Goal: Information Seeking & Learning: Check status

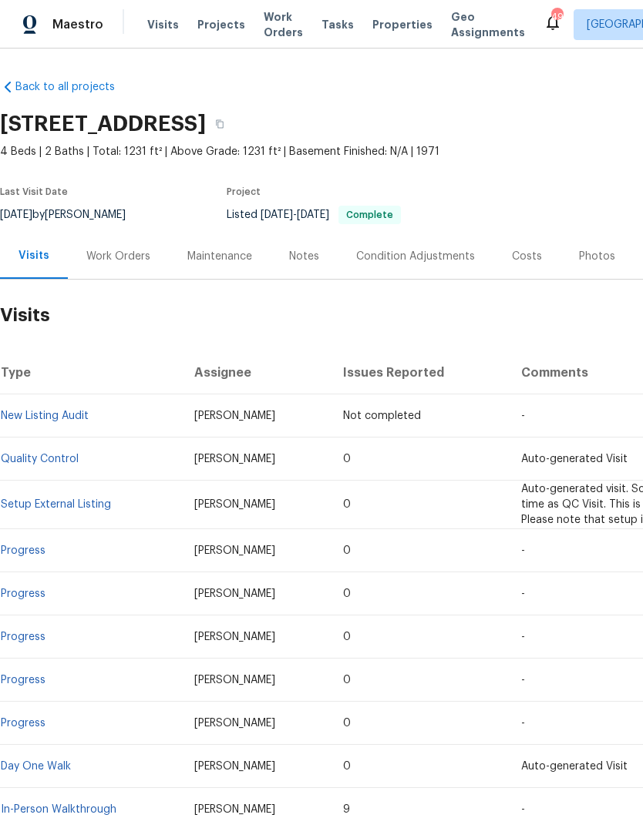
click at [82, 94] on link "Back to all projects" at bounding box center [74, 86] width 148 height 15
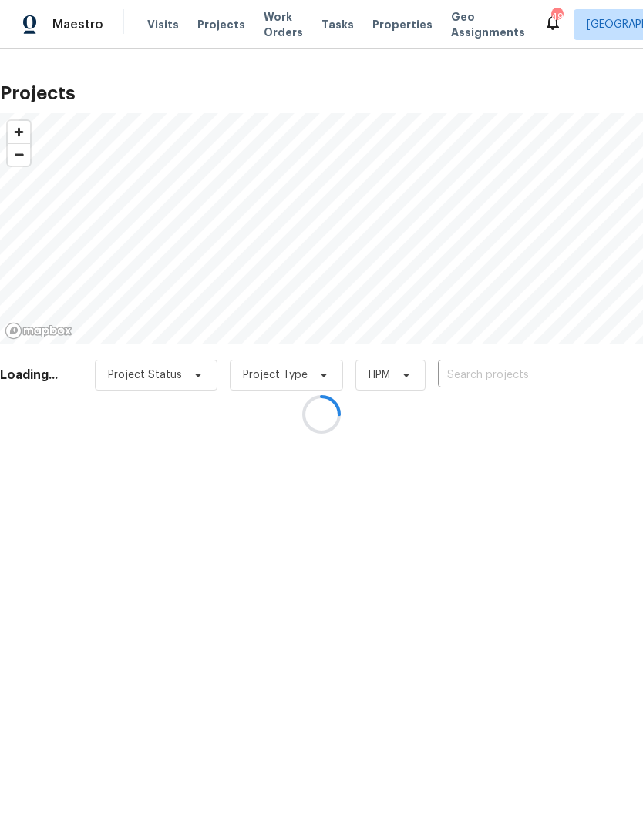
click at [507, 376] on div at bounding box center [321, 414] width 643 height 828
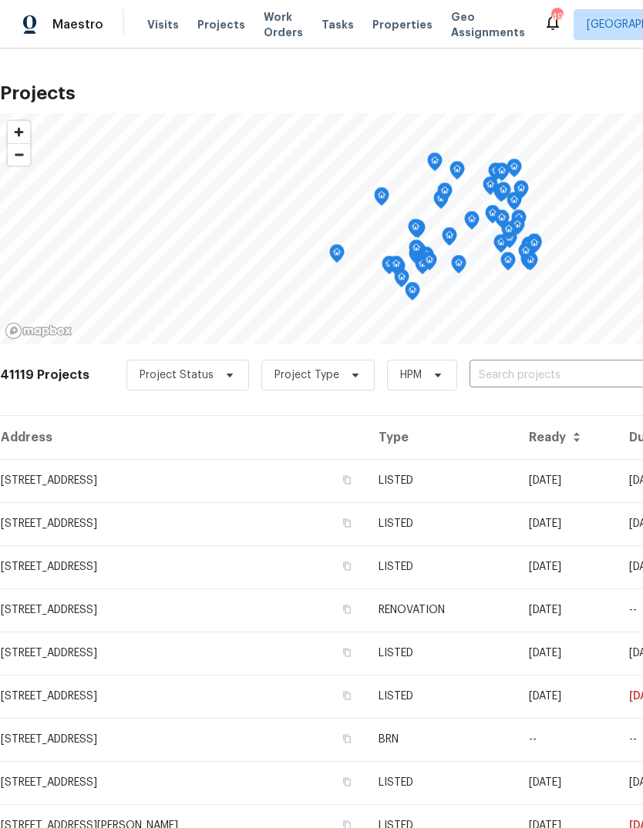
click at [549, 376] on input "text" at bounding box center [557, 376] width 176 height 24
type input "8034 green hollow"
click at [331, 411] on div "41119 Projects Project Status Project Type HPM 8034 green hollow ​" at bounding box center [435, 385] width 871 height 62
click at [330, 412] on div "41119 Projects Project Status Project Type HPM ​" at bounding box center [435, 385] width 871 height 62
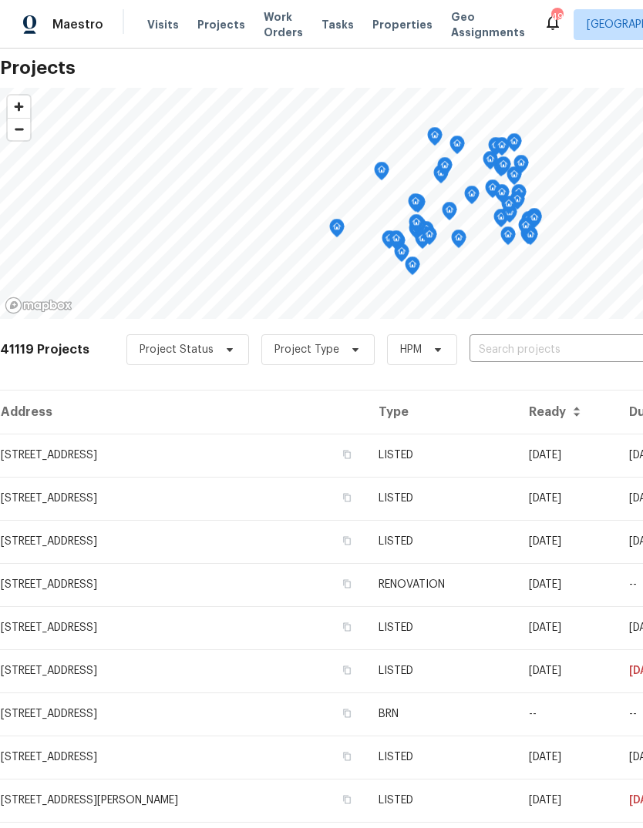
scroll to position [25, 0]
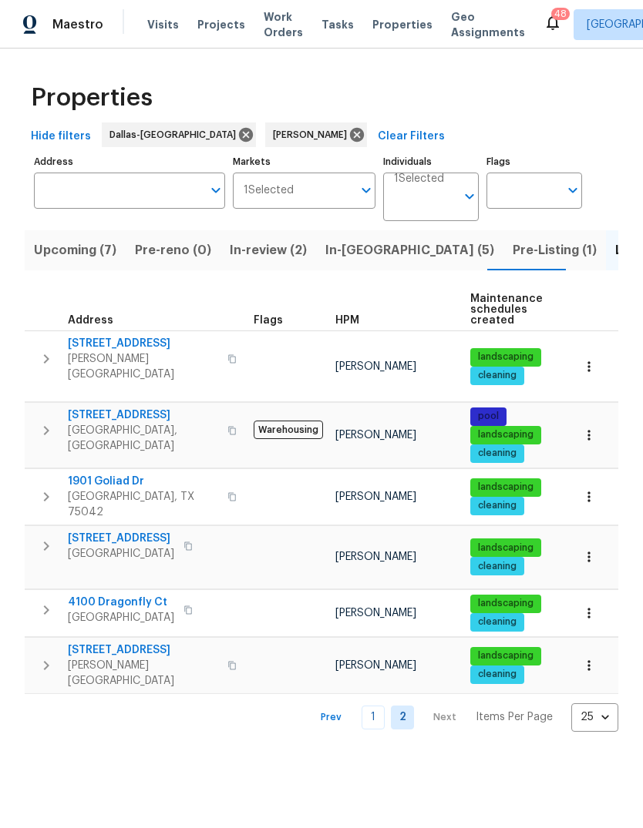
click at [591, 359] on icon "button" at bounding box center [588, 366] width 15 height 15
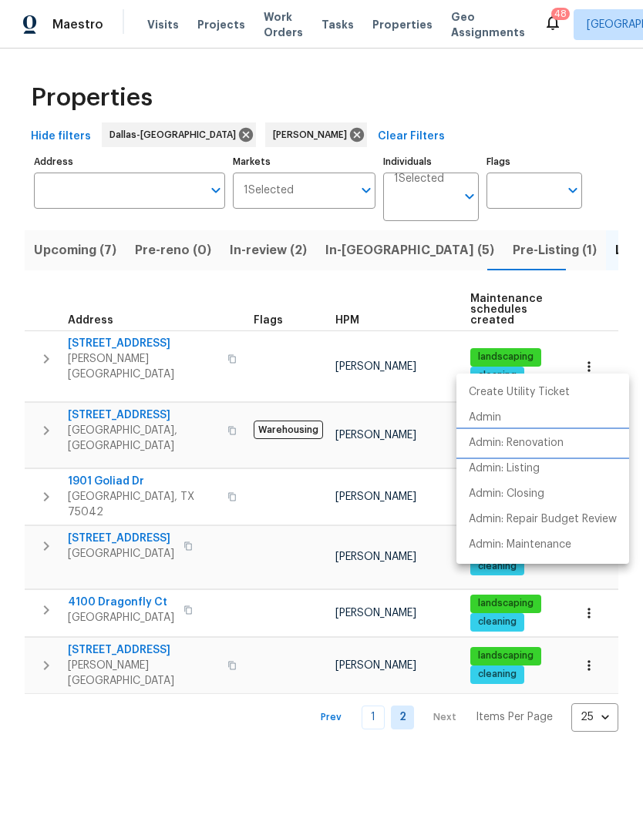
click at [562, 441] on p "Admin: Renovation" at bounding box center [515, 443] width 95 height 16
click at [234, 353] on div at bounding box center [321, 414] width 643 height 828
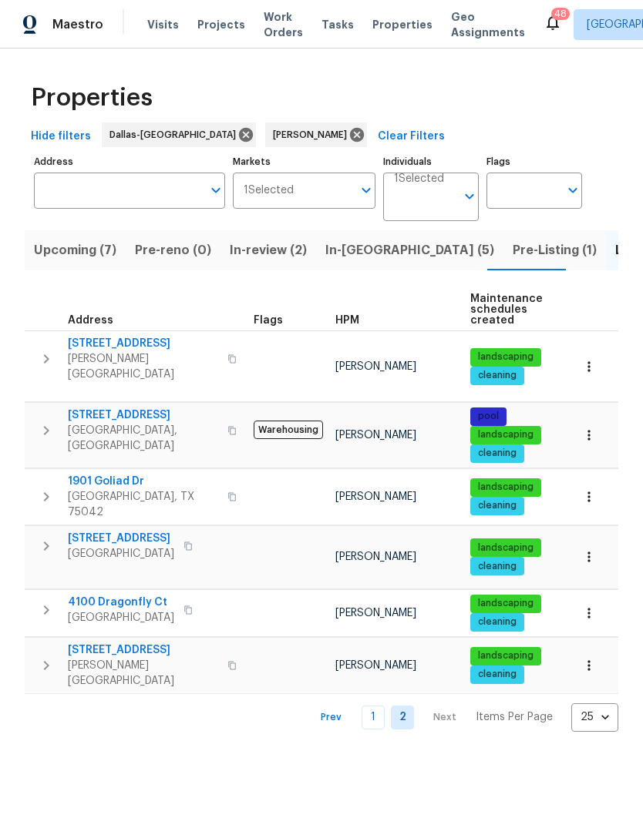
click at [128, 339] on span "117 Independence Trl" at bounding box center [143, 343] width 150 height 15
click at [344, 253] on span "In-reno (5)" at bounding box center [409, 251] width 169 height 22
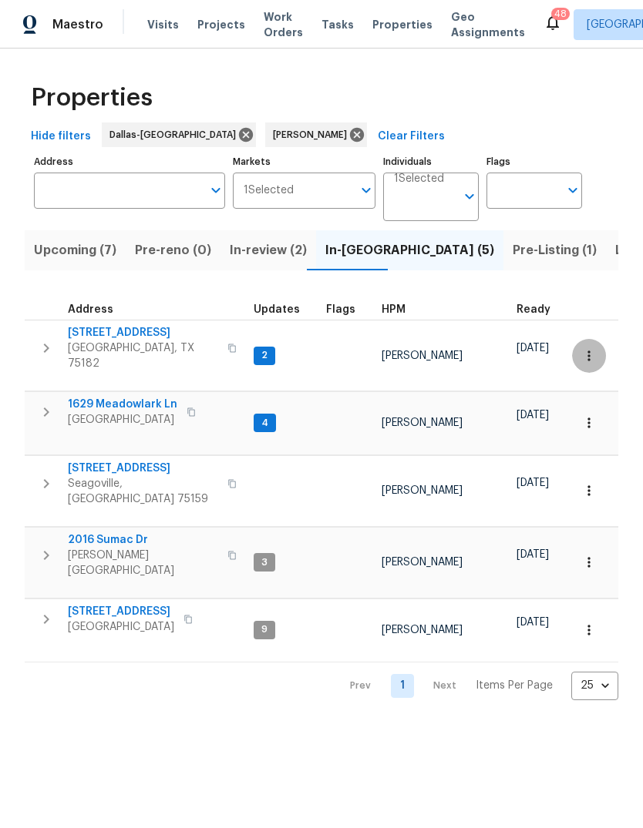
click at [588, 351] on icon "button" at bounding box center [588, 356] width 2 height 10
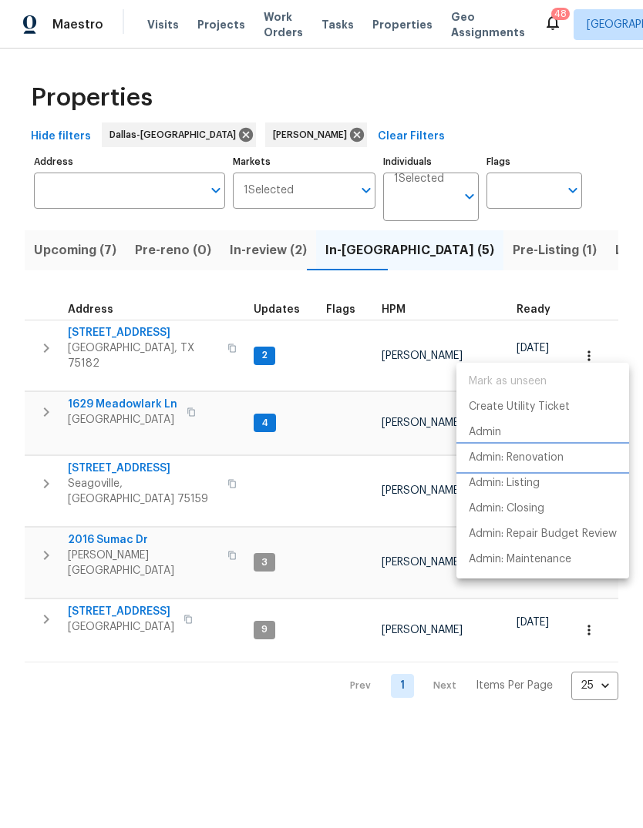
click at [563, 459] on p "Admin: Renovation" at bounding box center [515, 458] width 95 height 16
click at [324, 650] on div at bounding box center [321, 414] width 643 height 828
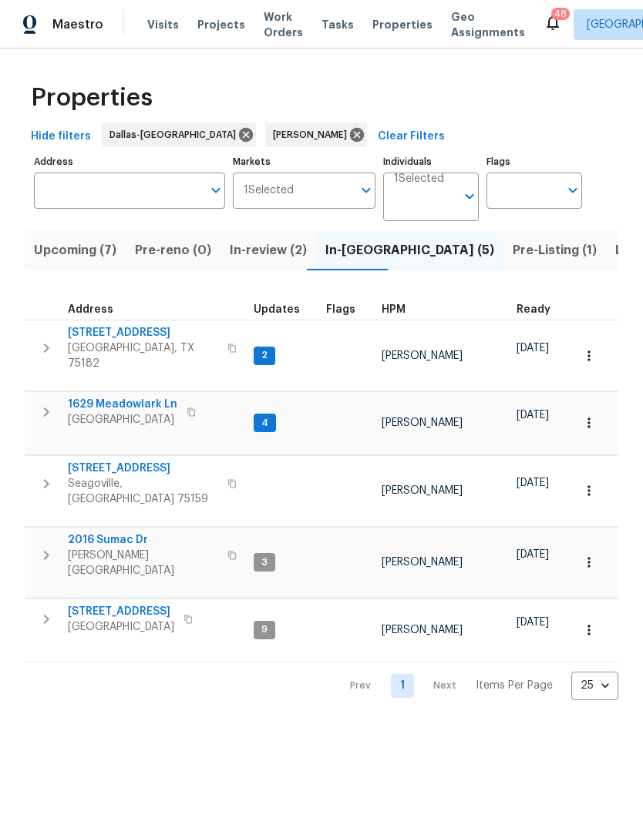
click at [596, 406] on button "button" at bounding box center [589, 423] width 34 height 34
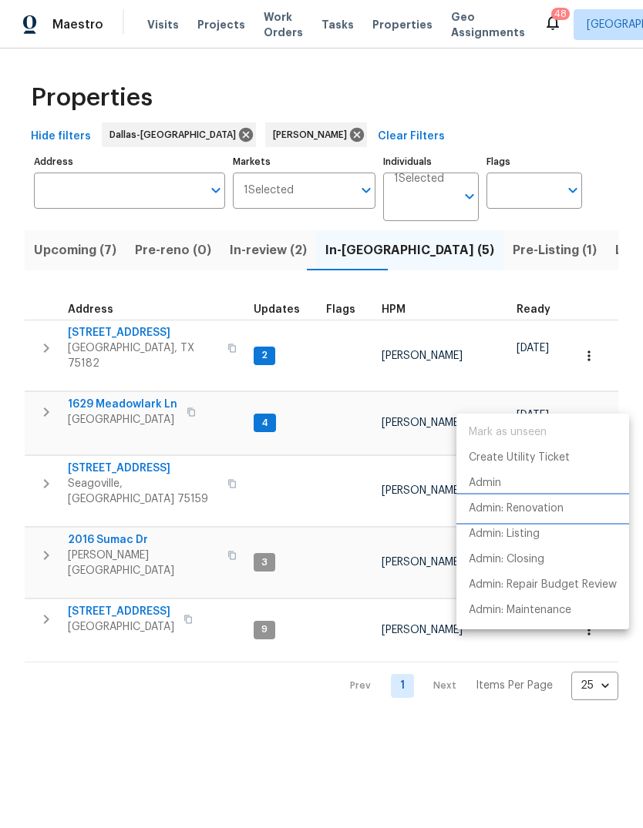
click at [562, 512] on p "Admin: Renovation" at bounding box center [515, 509] width 95 height 16
click at [220, 666] on div at bounding box center [321, 414] width 643 height 828
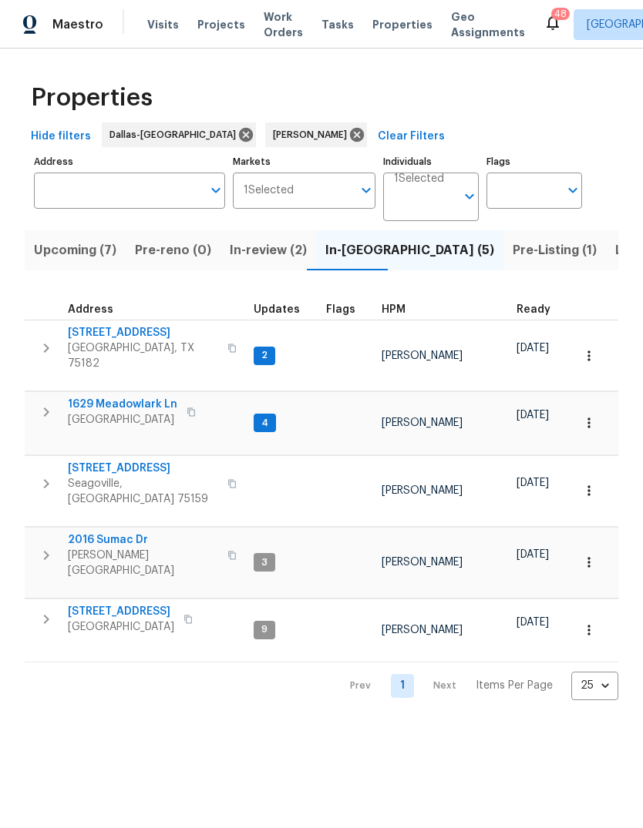
click at [123, 397] on span "1629 Meadowlark Ln" at bounding box center [122, 404] width 109 height 15
click at [105, 461] on span "1012 Woodside Ln" at bounding box center [143, 468] width 150 height 15
click at [594, 483] on icon "button" at bounding box center [588, 490] width 15 height 15
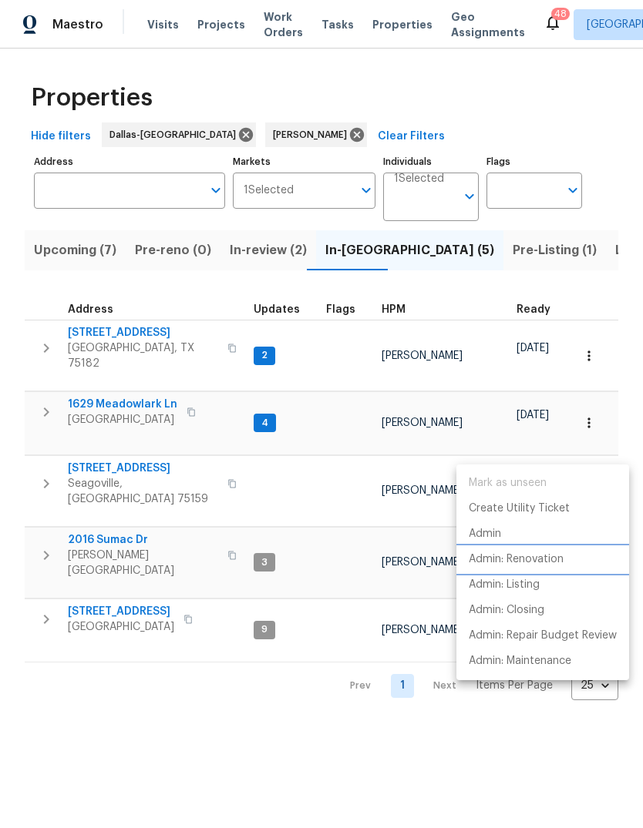
click at [552, 563] on p "Admin: Renovation" at bounding box center [515, 560] width 95 height 16
click at [230, 667] on div at bounding box center [321, 414] width 643 height 828
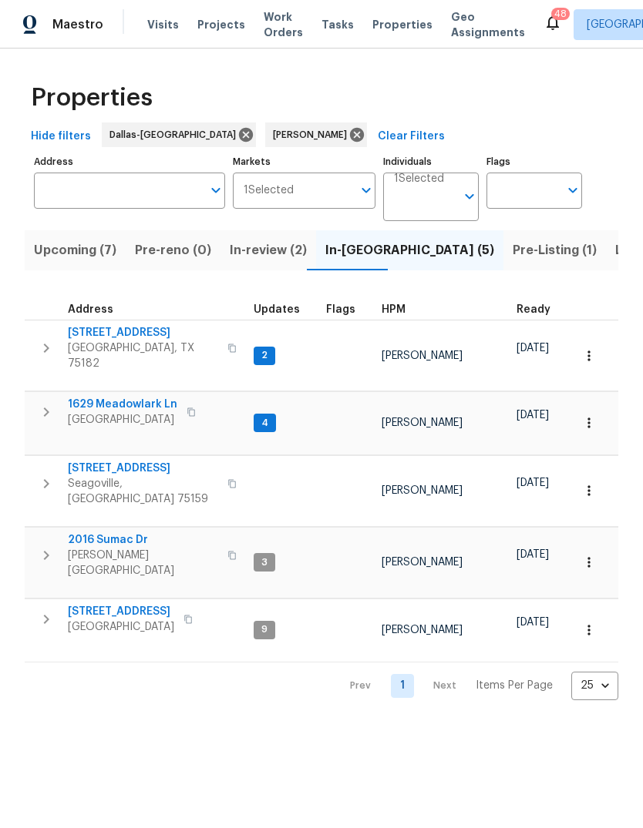
click at [107, 532] on span "2016 Sumac Dr" at bounding box center [143, 539] width 150 height 15
click at [596, 555] on icon "button" at bounding box center [588, 562] width 15 height 15
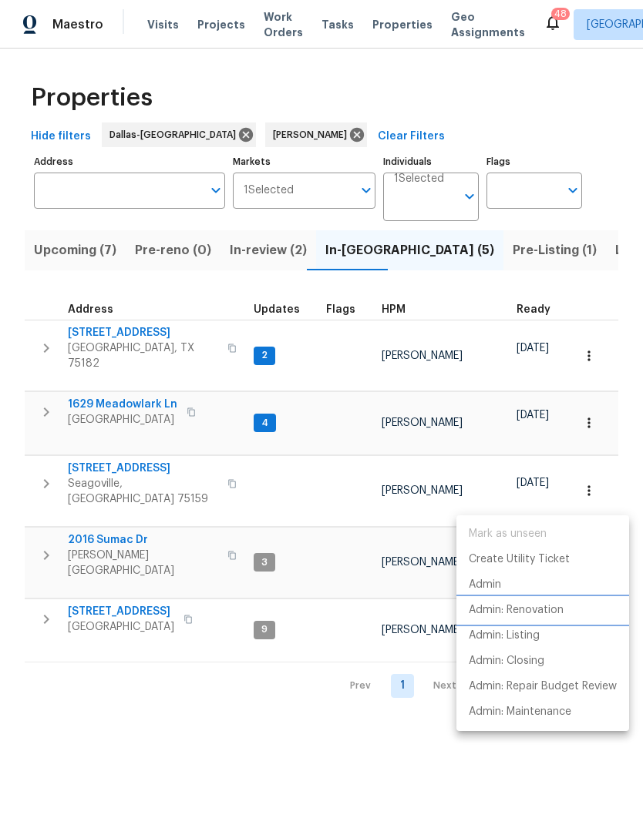
click at [545, 613] on p "Admin: Renovation" at bounding box center [515, 610] width 95 height 16
click at [73, 633] on div at bounding box center [321, 414] width 643 height 828
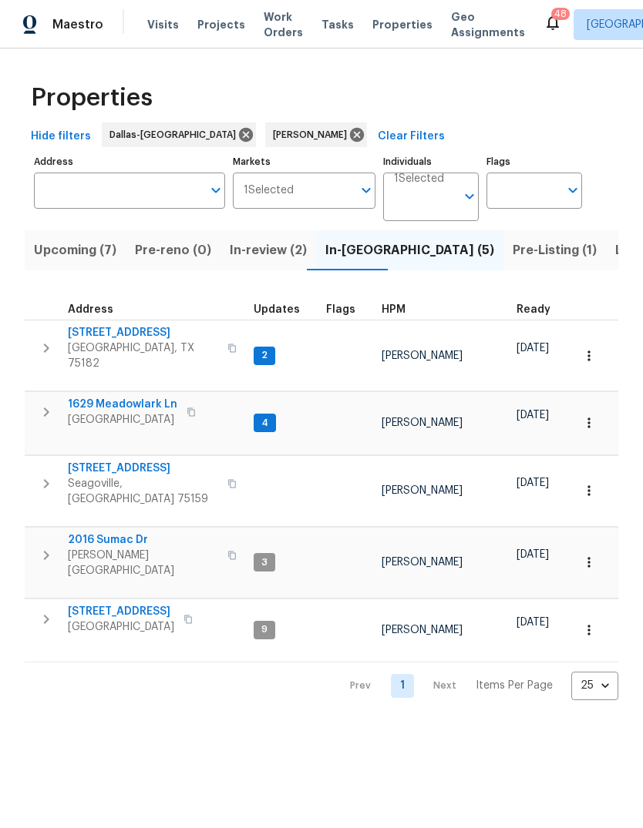
click at [586, 623] on icon "button" at bounding box center [588, 630] width 15 height 15
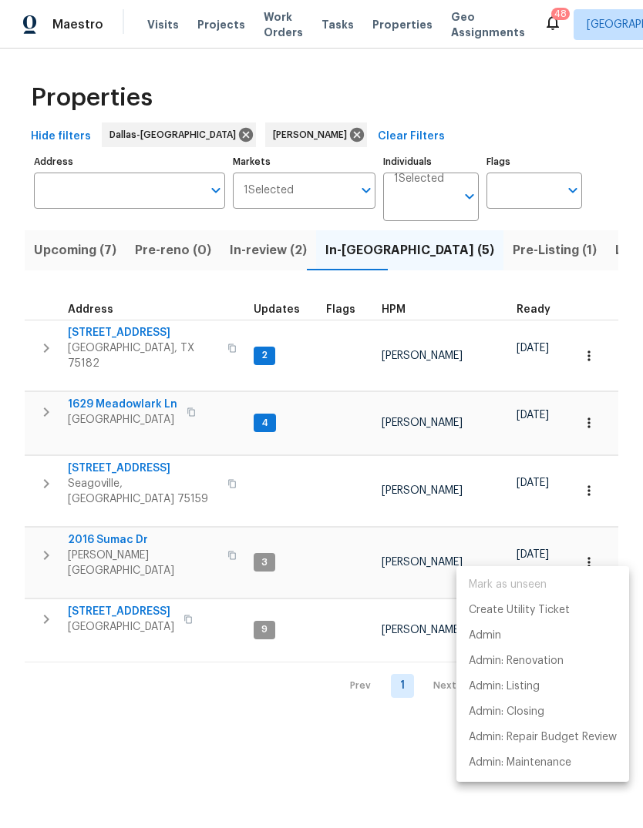
click at [107, 542] on div at bounding box center [321, 414] width 643 height 828
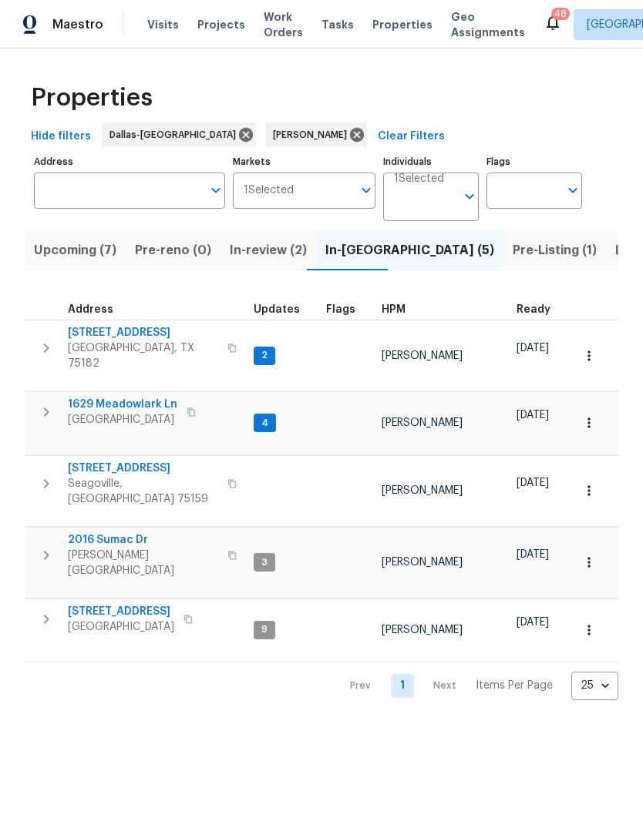
click at [110, 604] on span "1426 Whiteoak Dr" at bounding box center [121, 611] width 106 height 15
click at [599, 613] on button "button" at bounding box center [589, 630] width 34 height 34
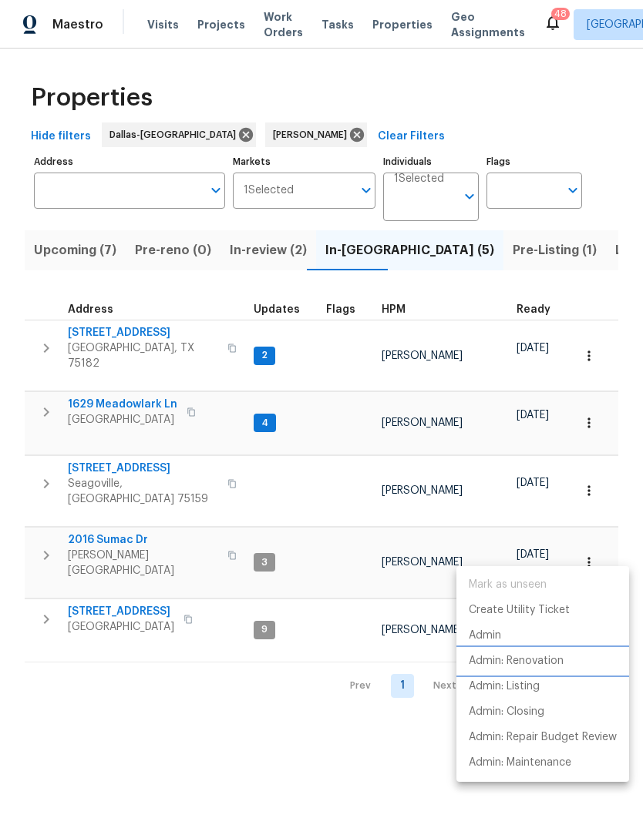
click at [569, 662] on li "Admin: Renovation" at bounding box center [542, 661] width 173 height 25
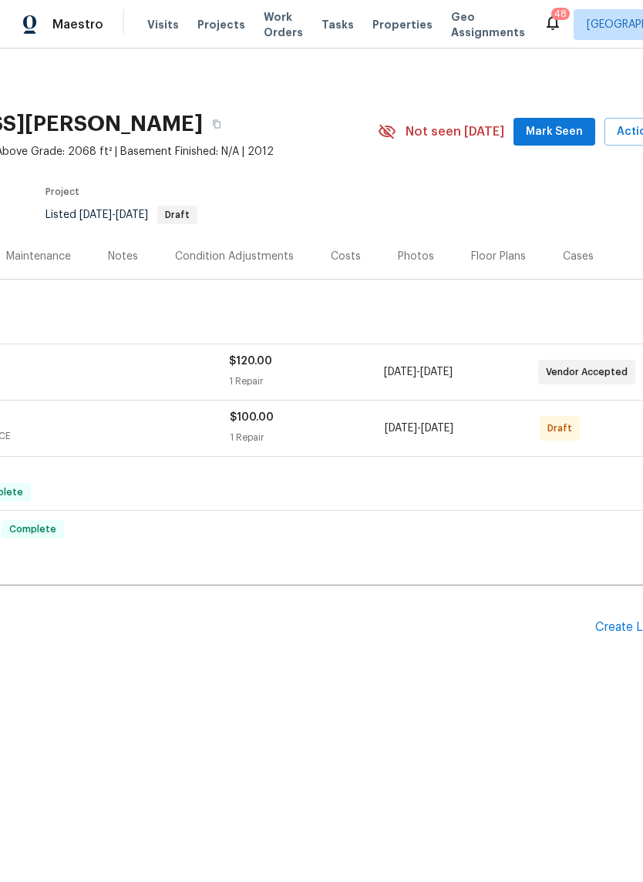
scroll to position [0, 216]
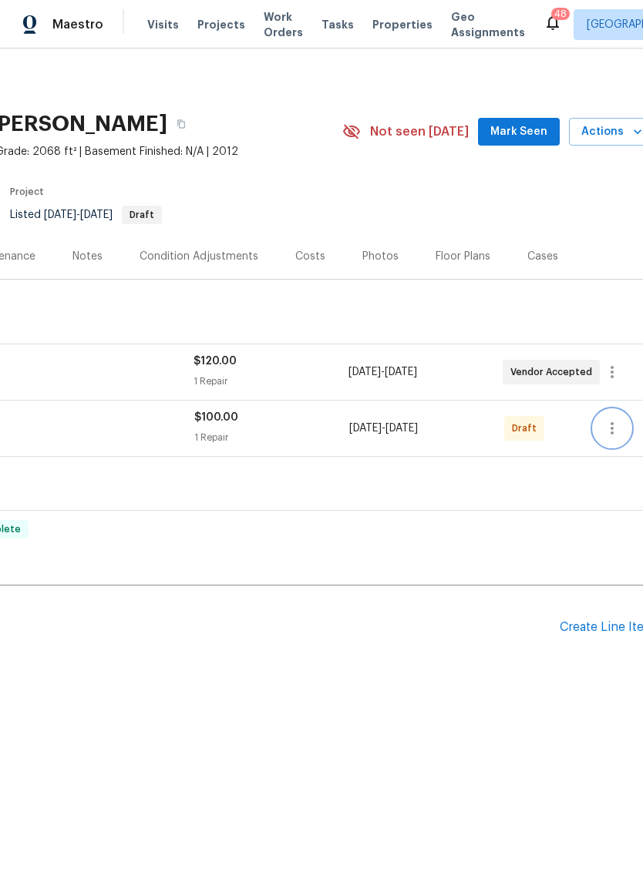
click at [609, 430] on icon "button" at bounding box center [611, 428] width 18 height 18
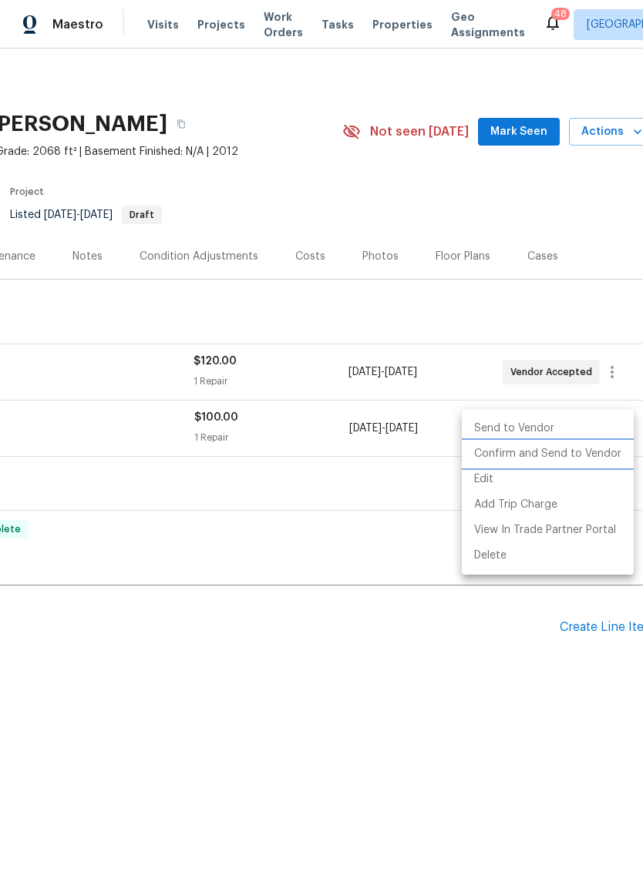
click at [583, 455] on li "Confirm and Send to Vendor" at bounding box center [547, 453] width 172 height 25
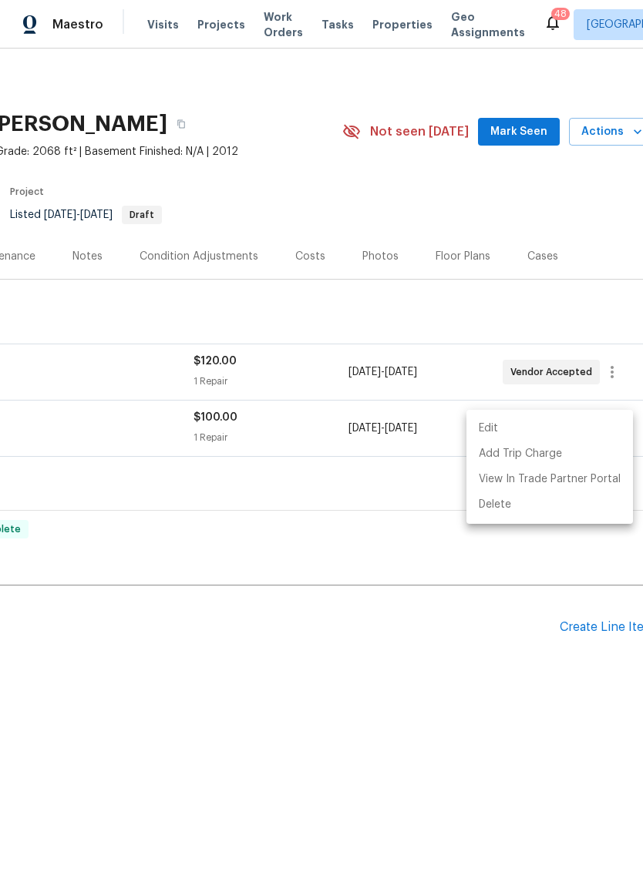
click at [409, 573] on div at bounding box center [321, 441] width 643 height 882
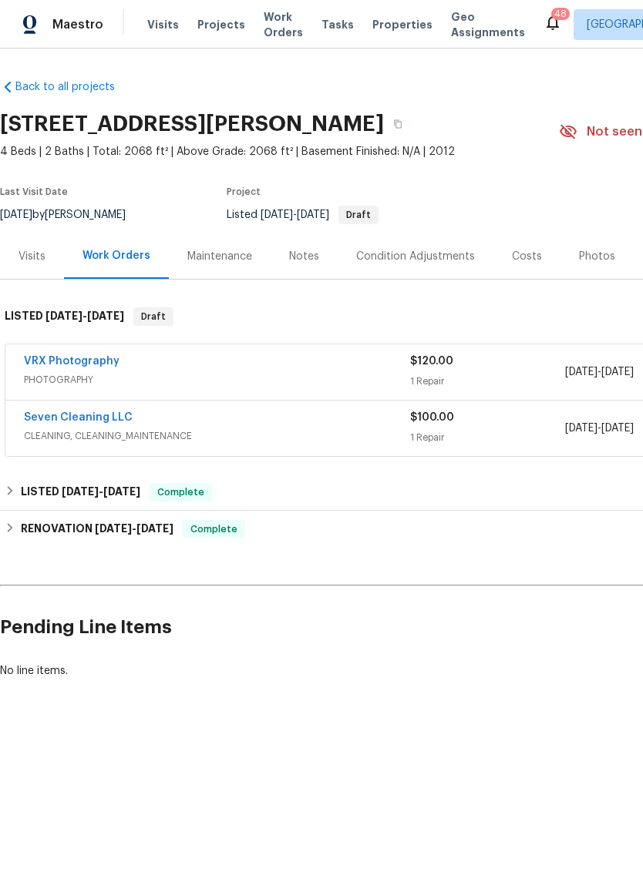
scroll to position [0, 0]
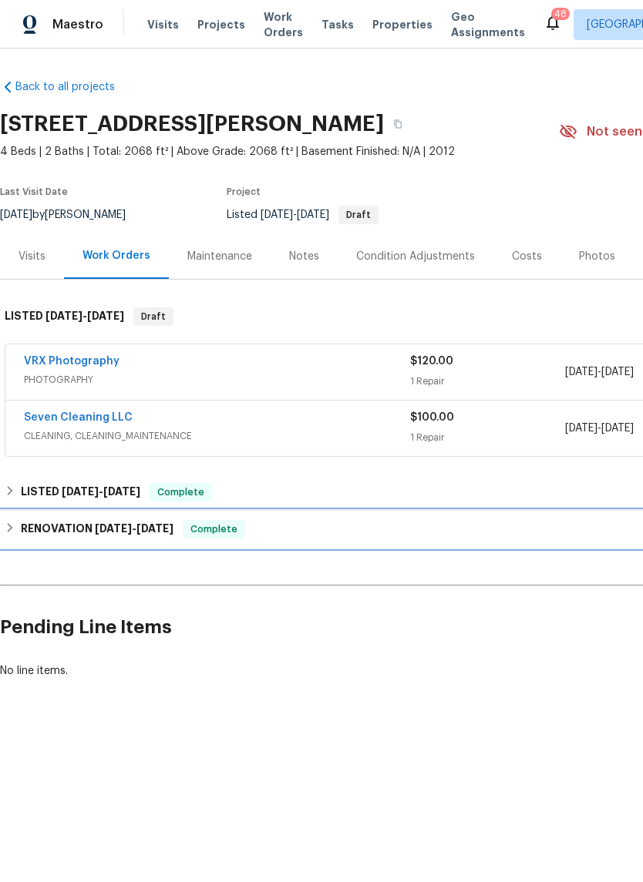
click at [128, 525] on span "9/16/25" at bounding box center [113, 528] width 37 height 11
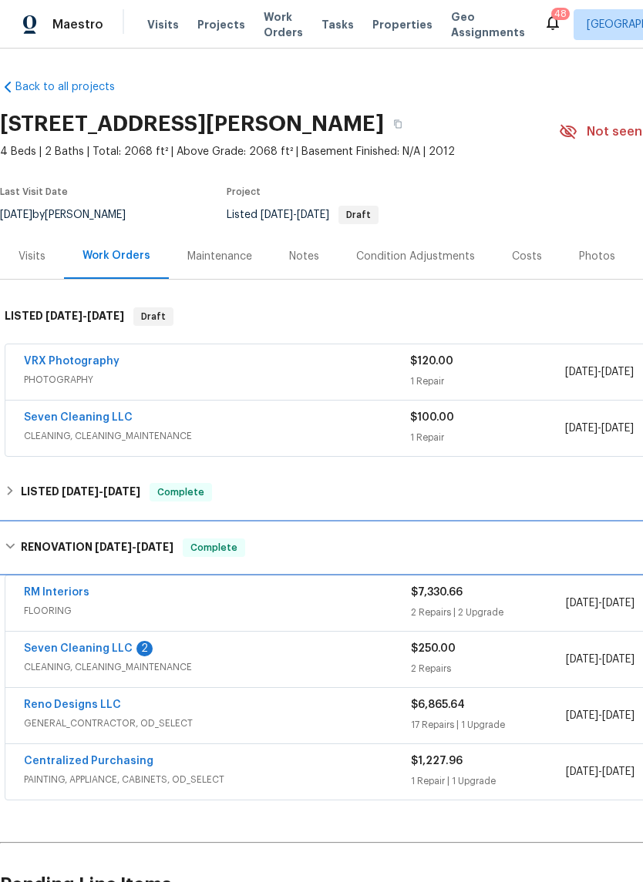
click at [113, 549] on span "9/16/25" at bounding box center [113, 547] width 37 height 11
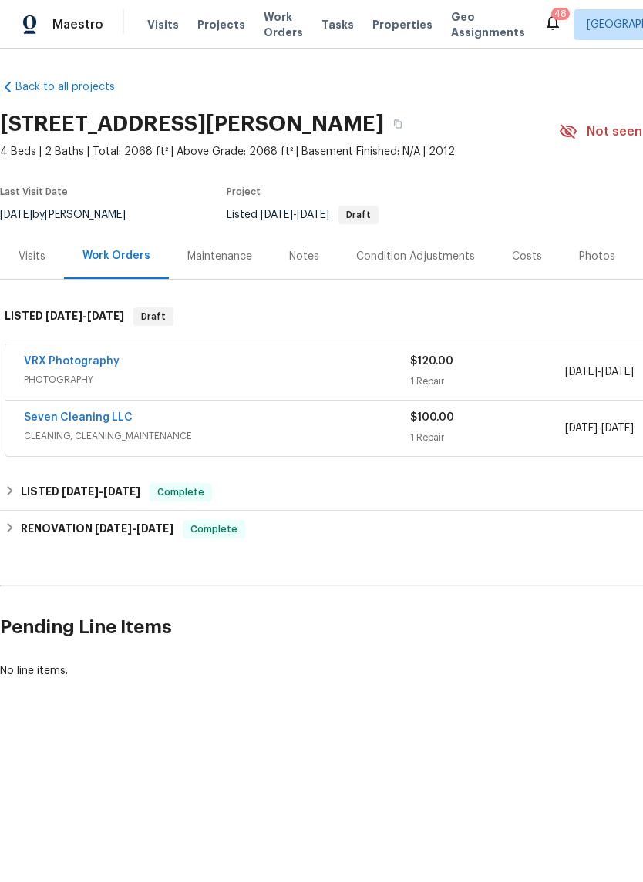
click at [40, 262] on div "Visits" at bounding box center [31, 256] width 27 height 15
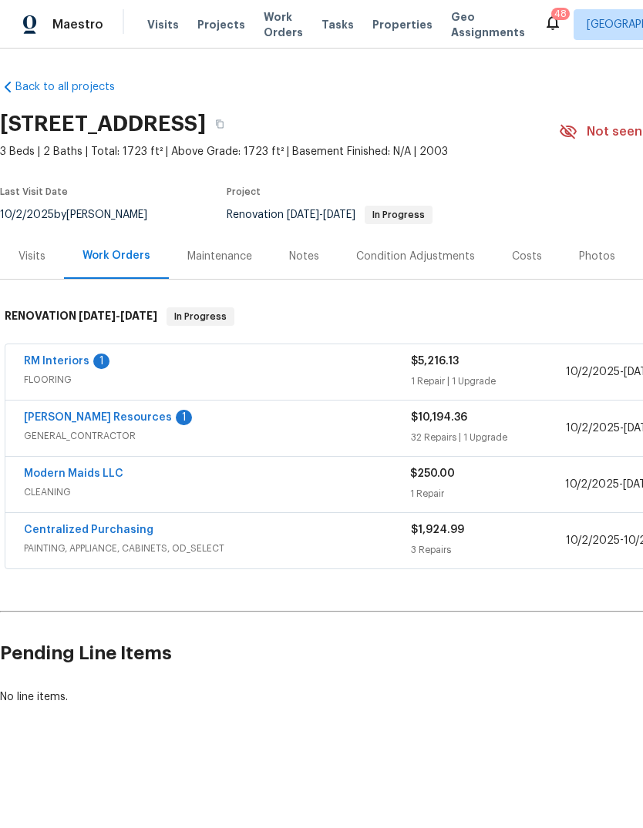
click at [529, 260] on div "Costs" at bounding box center [527, 256] width 30 height 15
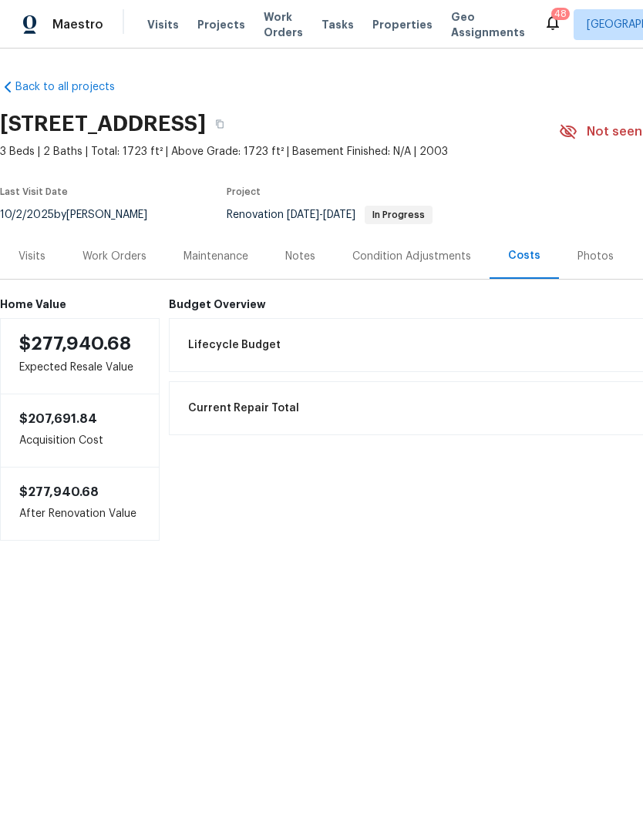
click at [104, 263] on div "Work Orders" at bounding box center [114, 256] width 64 height 15
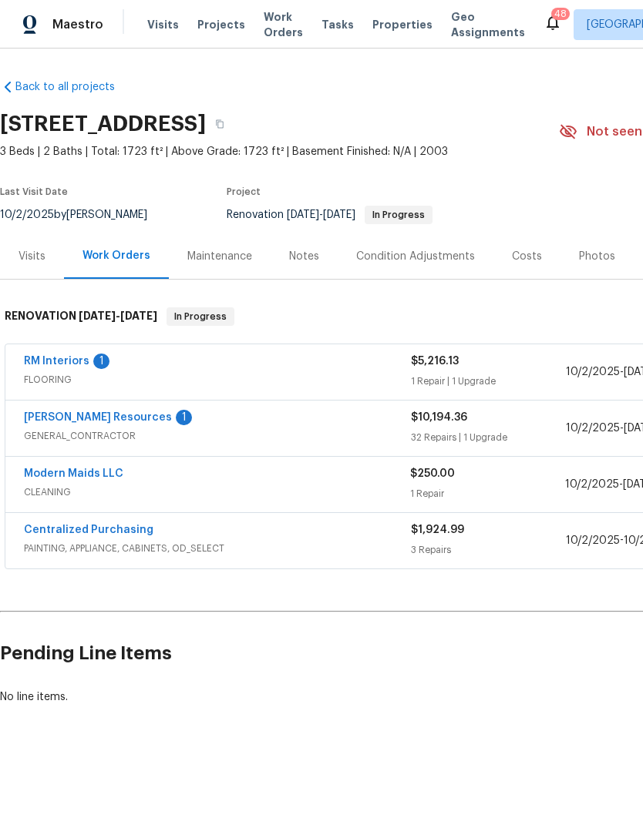
click at [331, 431] on span "GENERAL_CONTRACTOR" at bounding box center [217, 435] width 387 height 15
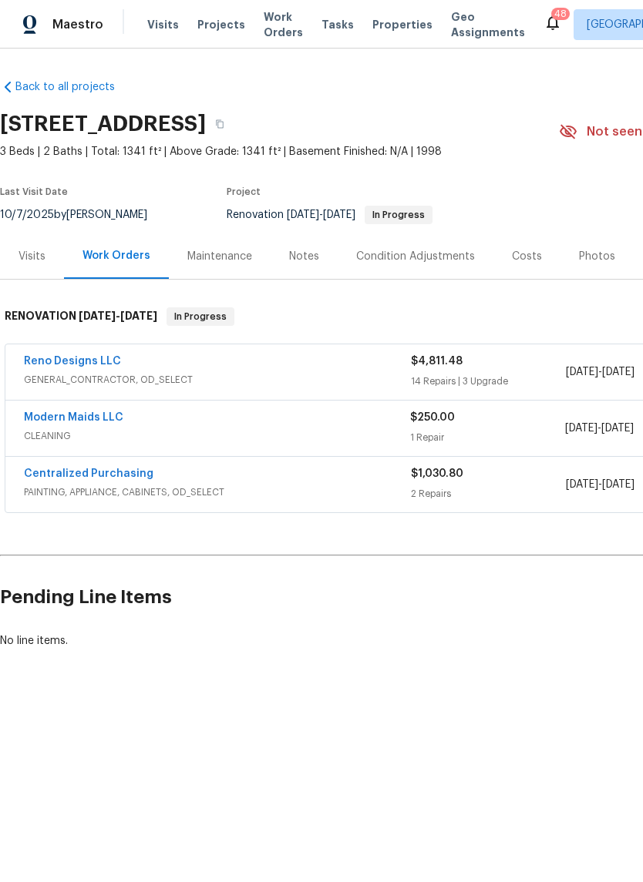
click at [339, 359] on div "Reno Designs LLC" at bounding box center [217, 363] width 387 height 18
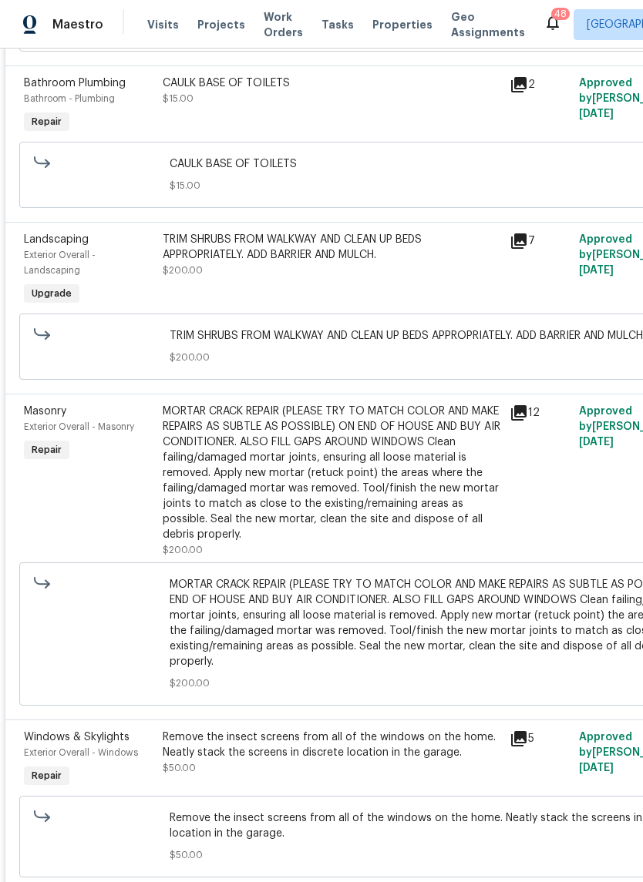
scroll to position [615, 0]
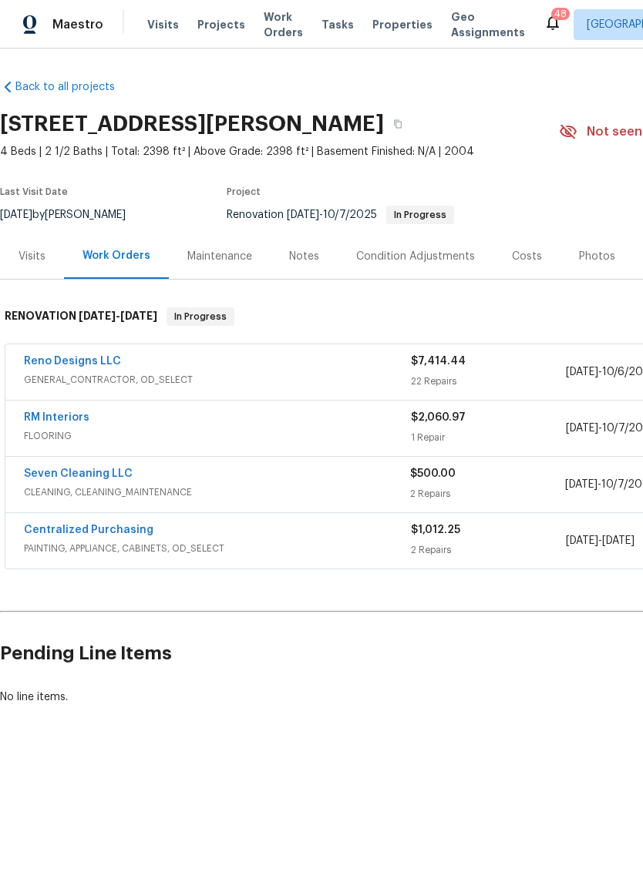
click at [257, 366] on div "Reno Designs LLC" at bounding box center [217, 363] width 387 height 18
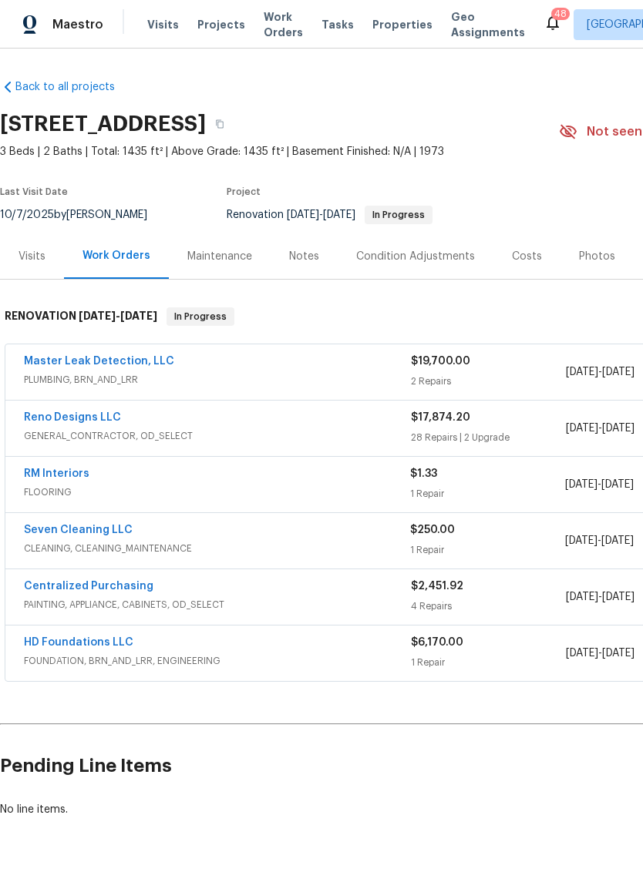
click at [40, 365] on link "Master Leak Detection, LLC" at bounding box center [99, 361] width 150 height 11
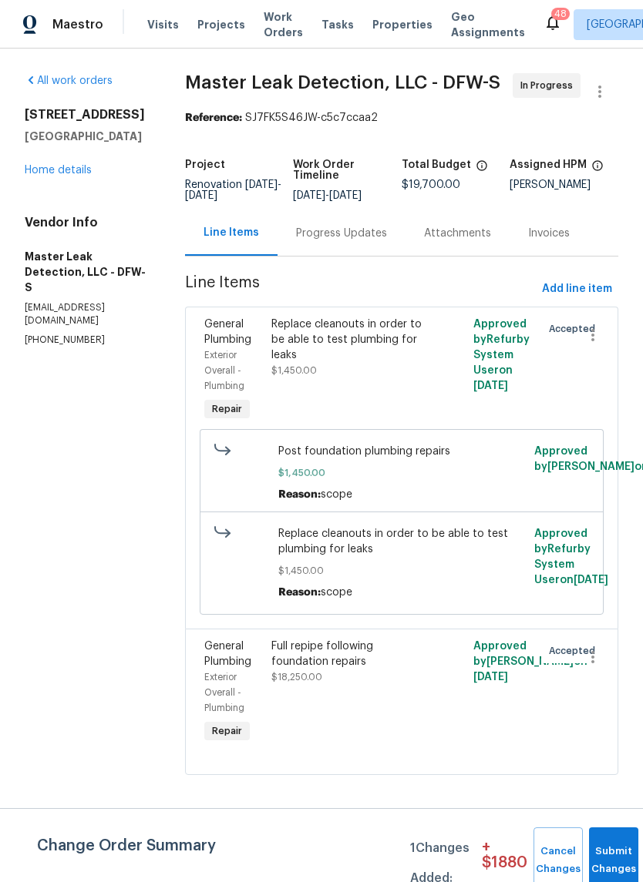
click at [363, 241] on div "Progress Updates" at bounding box center [341, 233] width 91 height 15
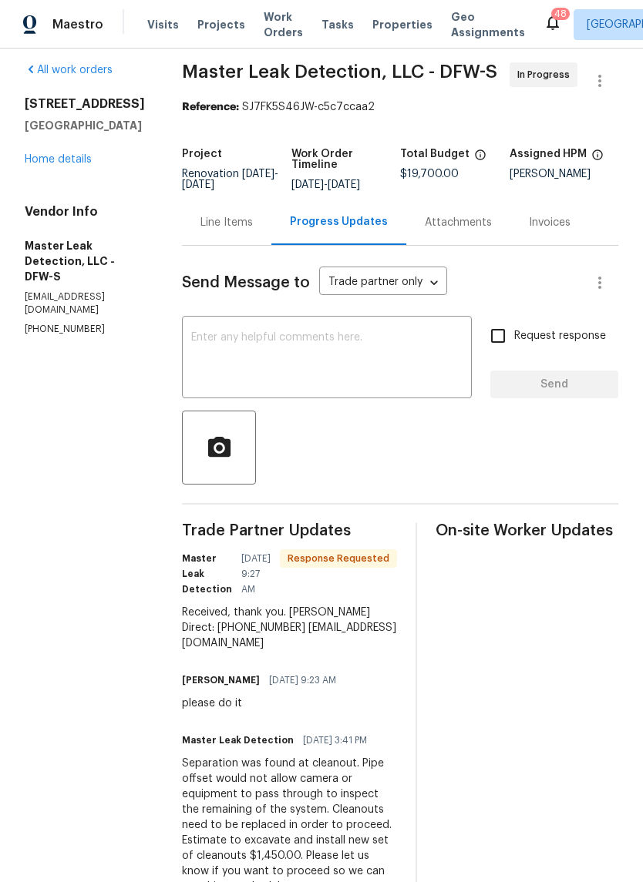
scroll to position [2, 0]
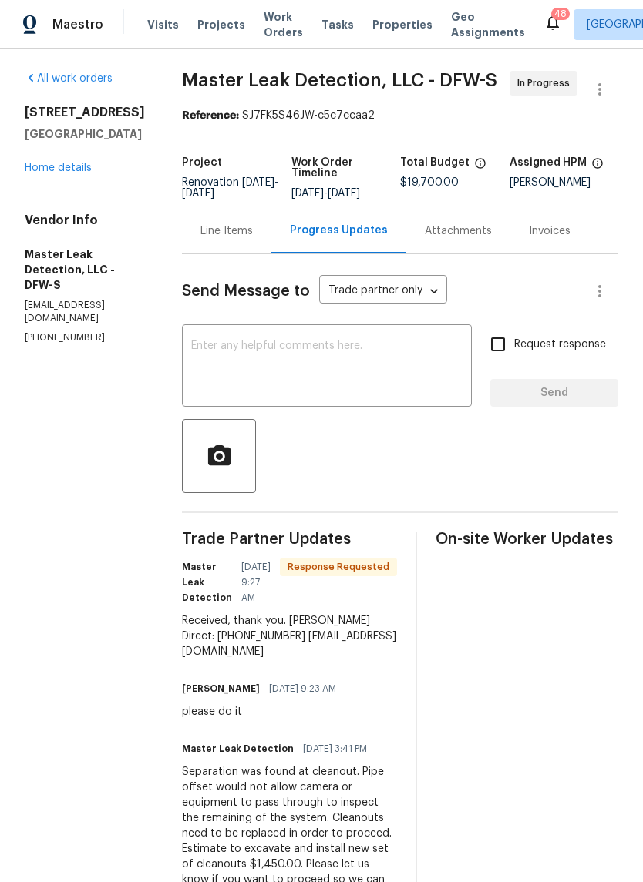
click at [83, 165] on link "Home details" at bounding box center [58, 168] width 67 height 11
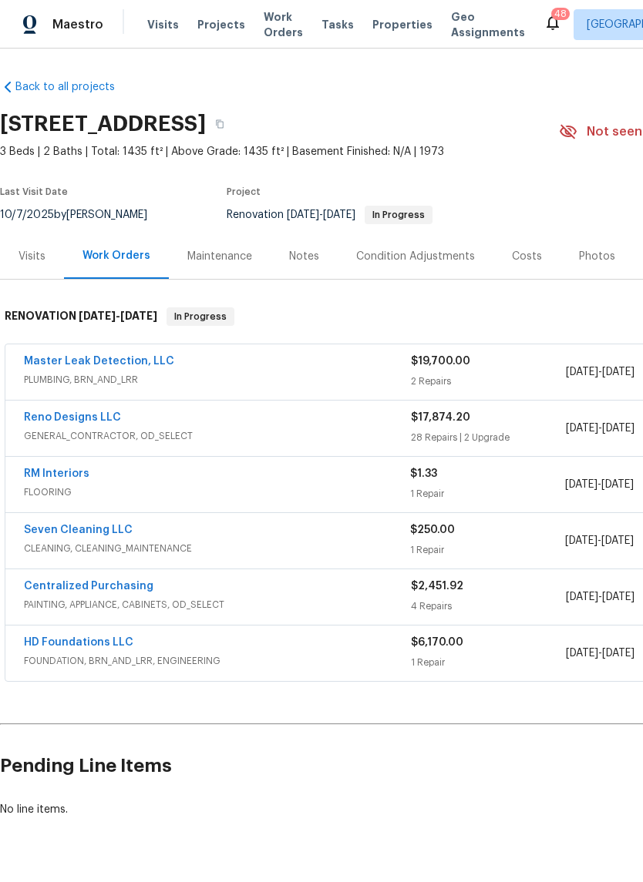
click at [321, 427] on div "Reno Designs LLC" at bounding box center [217, 419] width 387 height 18
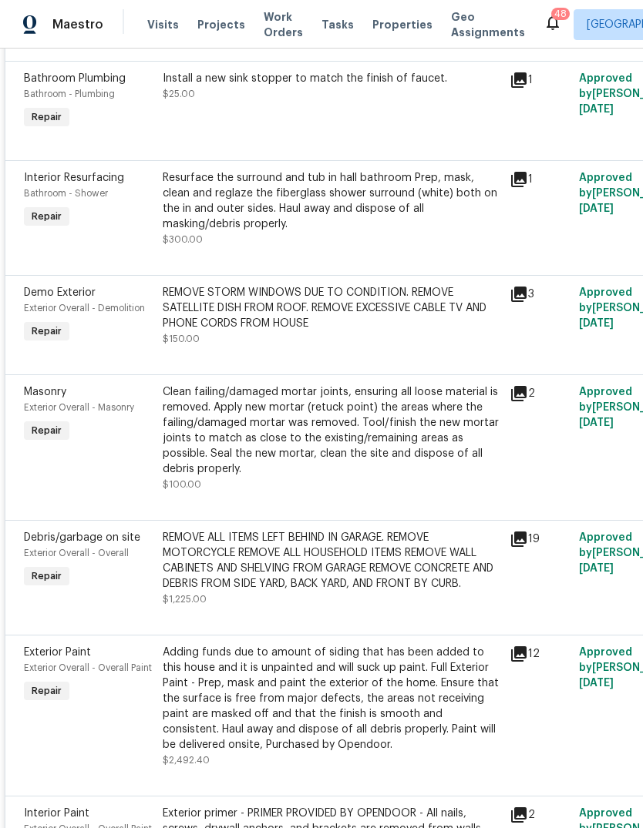
scroll to position [684, 0]
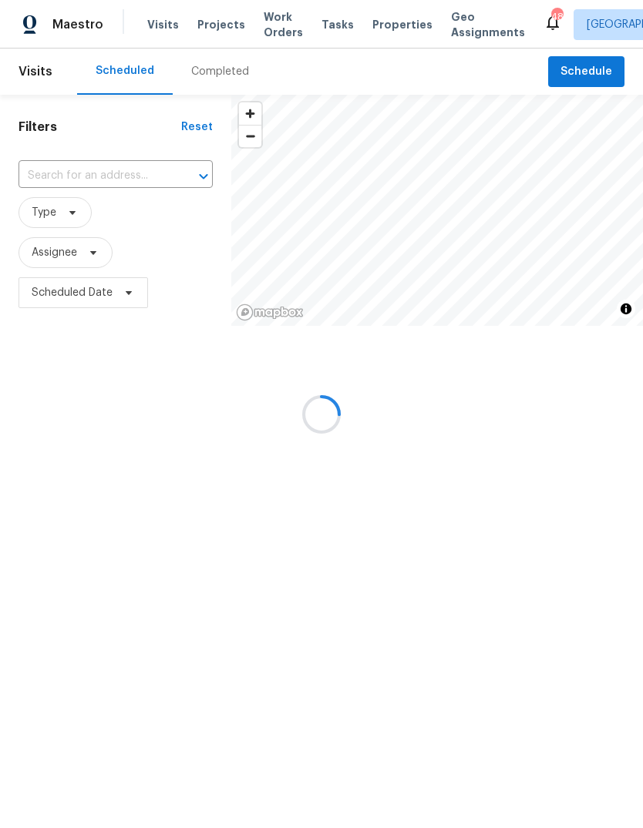
click at [84, 251] on div at bounding box center [321, 414] width 643 height 828
click at [79, 257] on div at bounding box center [321, 414] width 643 height 828
click at [82, 254] on div at bounding box center [321, 414] width 643 height 828
click at [86, 253] on div at bounding box center [321, 414] width 643 height 828
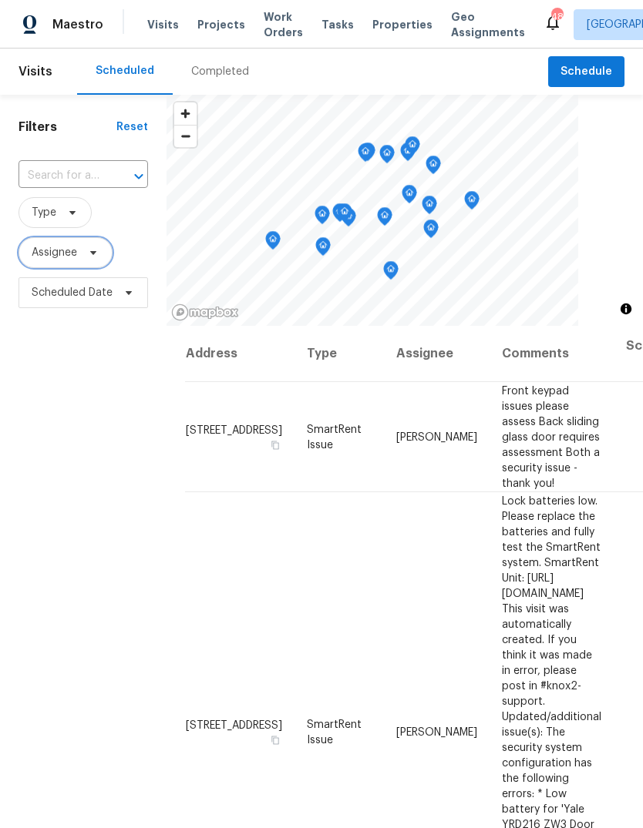
click at [83, 253] on span at bounding box center [90, 253] width 17 height 12
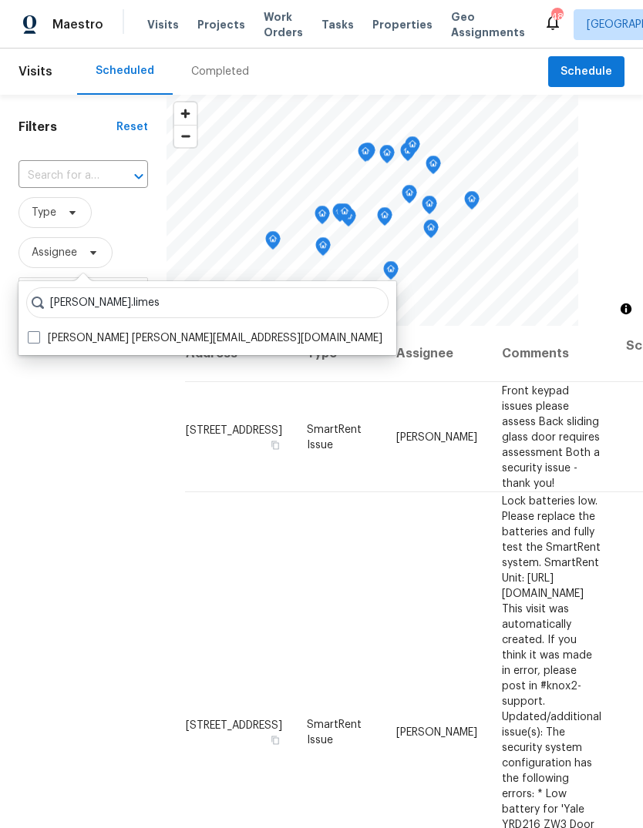
type input "[PERSON_NAME].limes"
click at [65, 341] on label "[PERSON_NAME] [PERSON_NAME][EMAIL_ADDRESS][DOMAIN_NAME]" at bounding box center [205, 338] width 354 height 15
click at [38, 341] on input "[PERSON_NAME] [PERSON_NAME][EMAIL_ADDRESS][DOMAIN_NAME]" at bounding box center [33, 336] width 10 height 10
checkbox input "true"
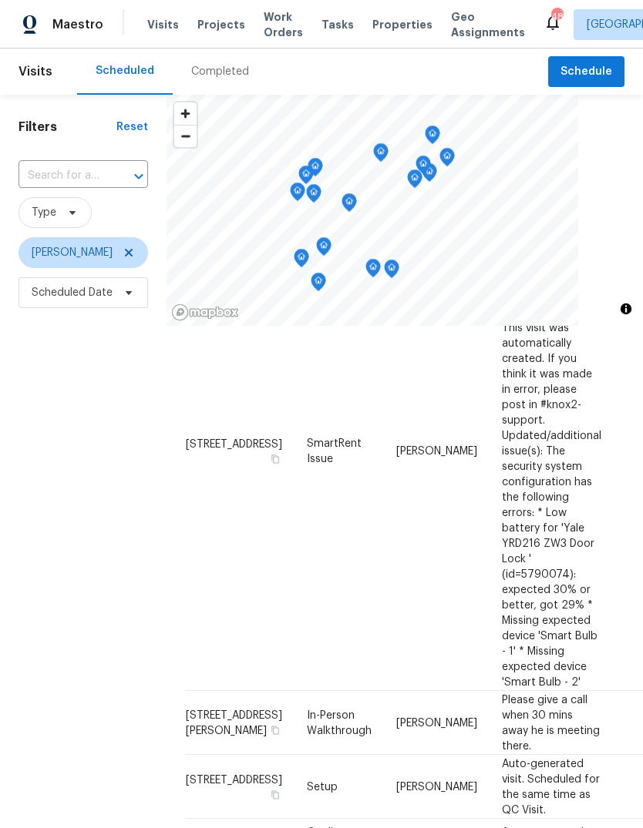
scroll to position [281, 0]
